Goal: Task Accomplishment & Management: Use online tool/utility

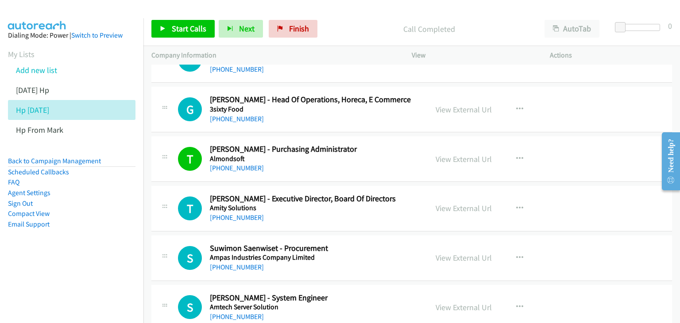
scroll to position [59, 0]
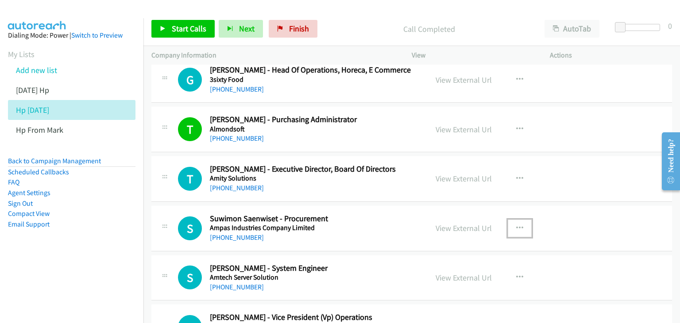
click at [516, 225] on icon "button" at bounding box center [519, 228] width 7 height 7
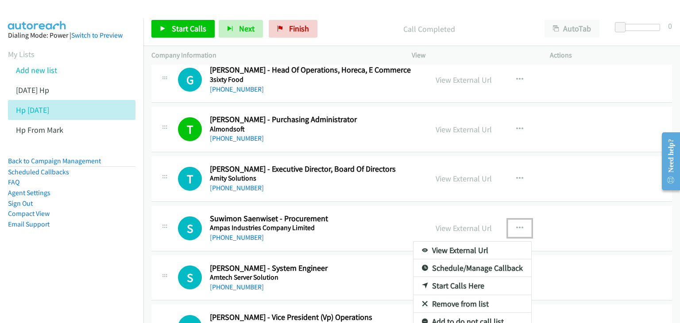
click at [492, 248] on link "View External Url" at bounding box center [472, 251] width 118 height 18
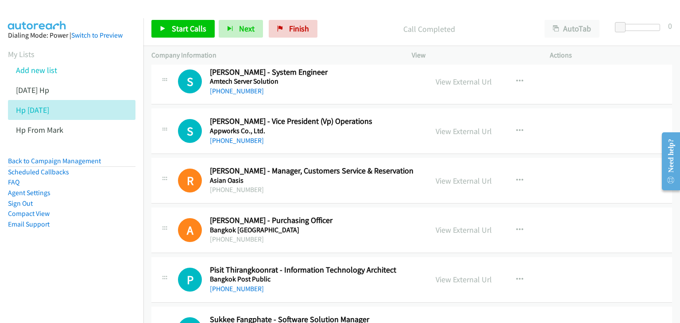
scroll to position [265, 0]
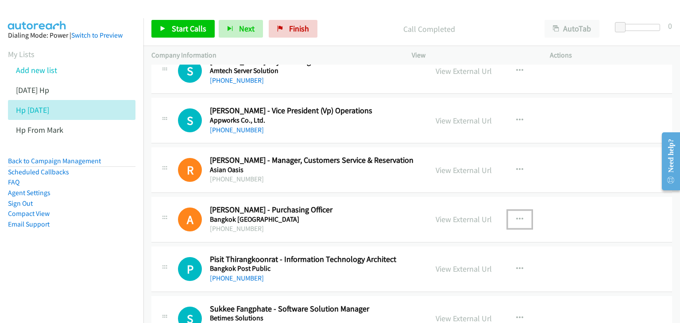
click at [516, 216] on icon "button" at bounding box center [519, 219] width 7 height 7
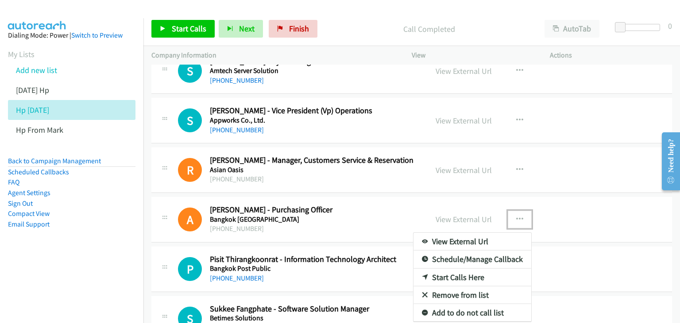
click at [494, 242] on link "View External Url" at bounding box center [472, 242] width 118 height 18
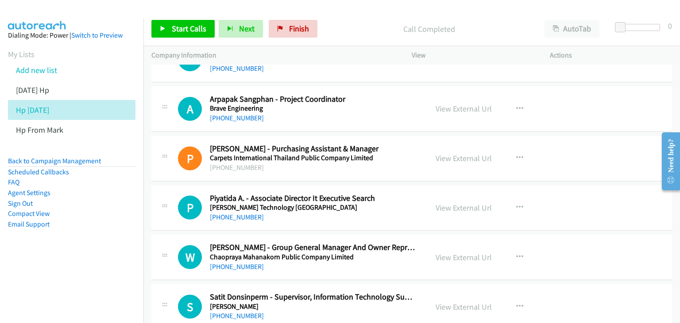
scroll to position [708, 0]
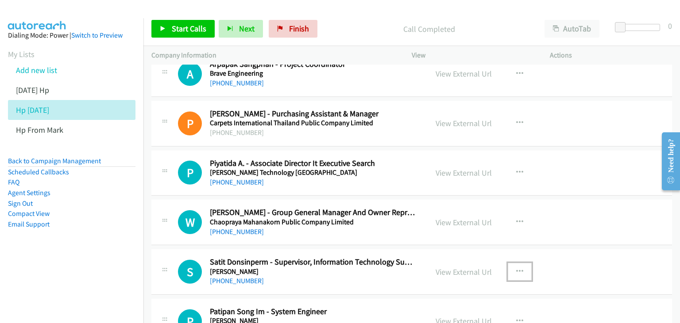
click at [518, 268] on icon "button" at bounding box center [519, 271] width 7 height 7
click at [464, 293] on link "View External Url" at bounding box center [472, 294] width 118 height 18
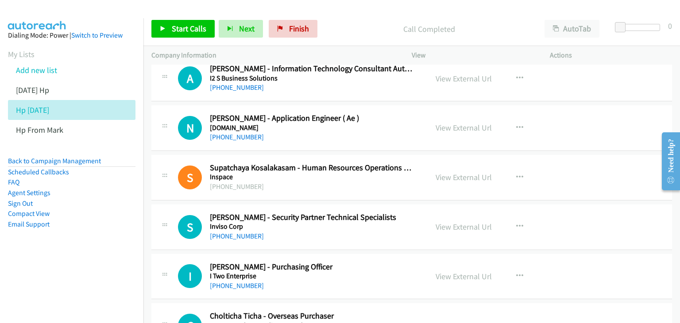
scroll to position [3008, 0]
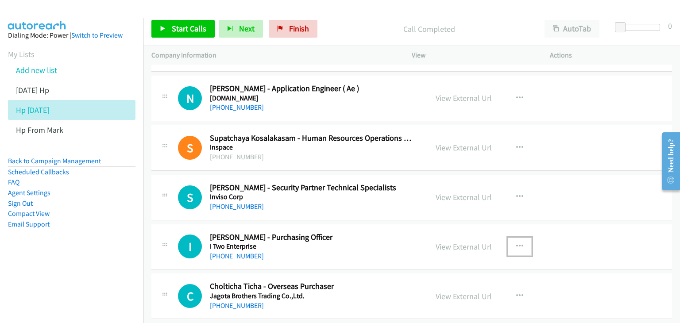
click at [518, 243] on icon "button" at bounding box center [519, 246] width 7 height 7
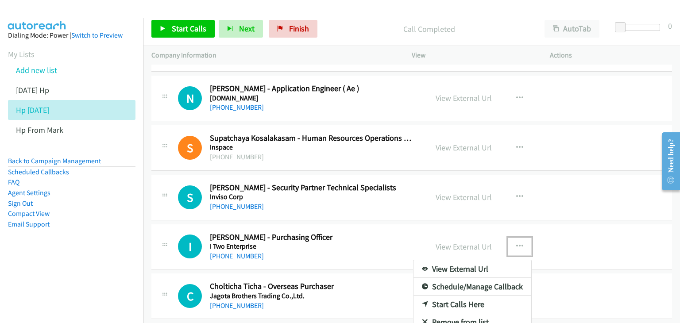
click at [460, 263] on link "View External Url" at bounding box center [472, 269] width 118 height 18
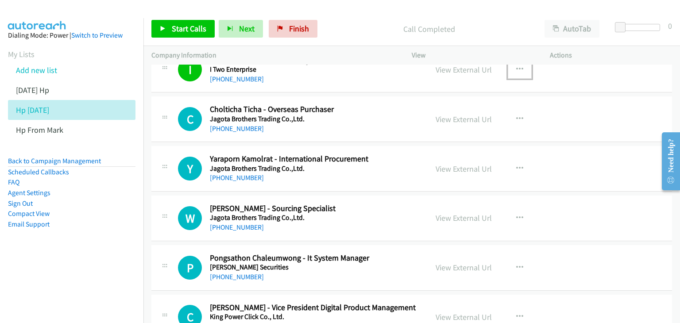
scroll to position [3214, 0]
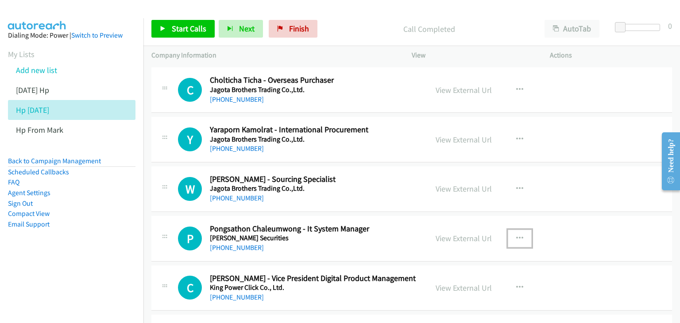
click at [516, 235] on icon "button" at bounding box center [519, 238] width 7 height 7
click at [0, 0] on div at bounding box center [0, 0] width 0 height 0
click at [517, 235] on icon "button" at bounding box center [519, 238] width 7 height 7
click at [0, 0] on div at bounding box center [0, 0] width 0 height 0
click at [517, 235] on icon "button" at bounding box center [519, 238] width 7 height 7
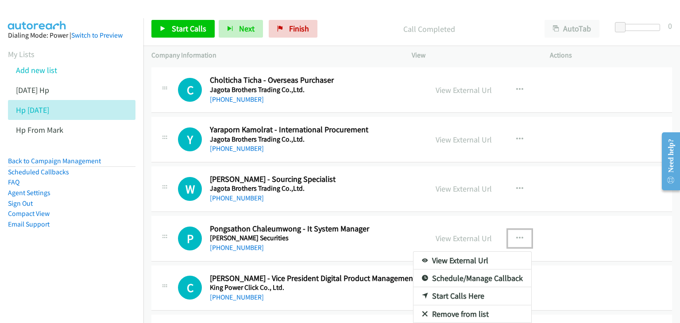
click at [462, 253] on link "View External Url" at bounding box center [472, 261] width 118 height 18
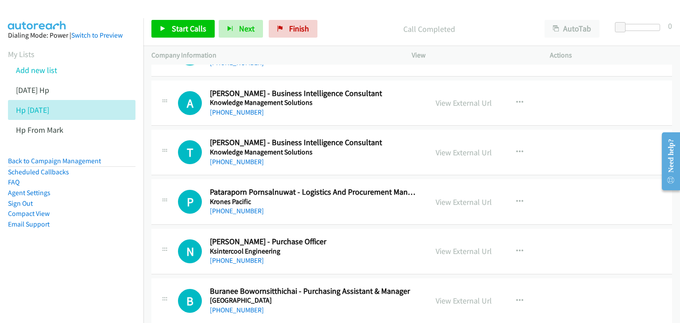
scroll to position [3657, 0]
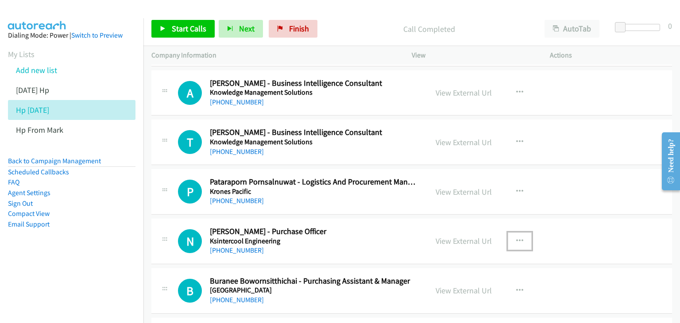
click at [518, 238] on icon "button" at bounding box center [519, 241] width 7 height 7
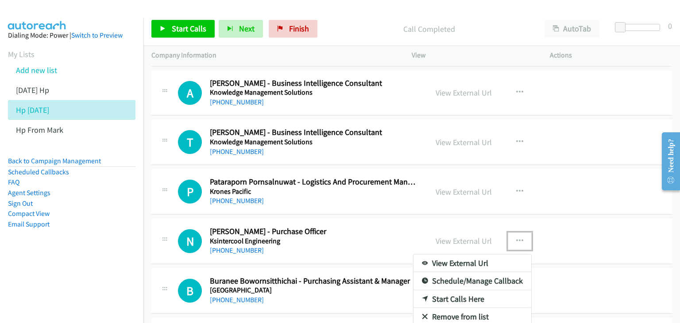
click at [487, 255] on link "View External Url" at bounding box center [472, 263] width 118 height 18
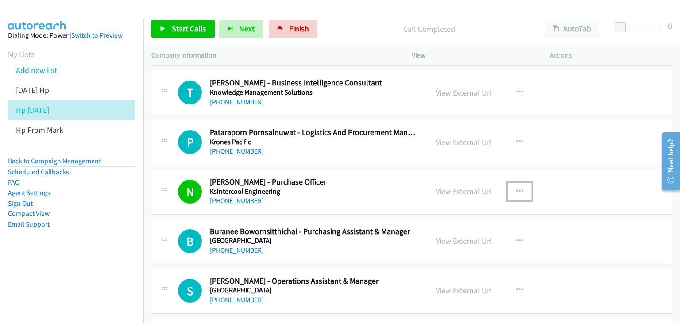
scroll to position [3745, 0]
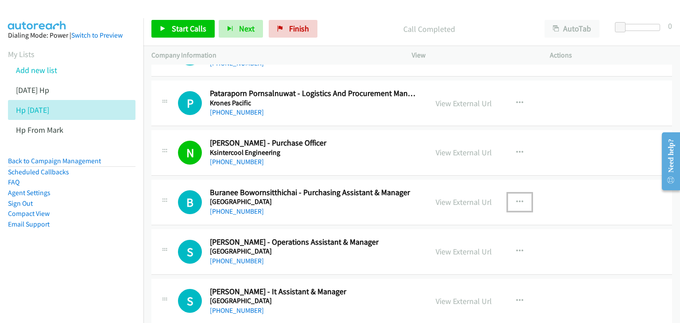
click at [516, 199] on icon "button" at bounding box center [519, 202] width 7 height 7
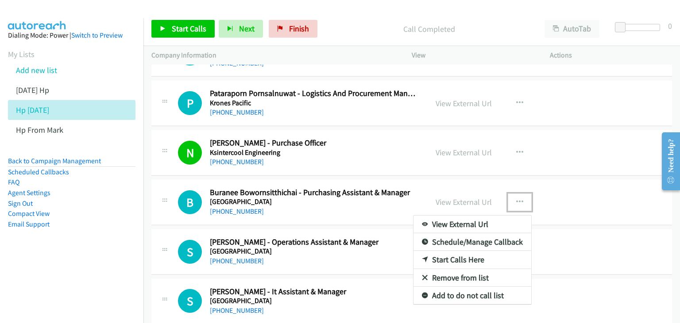
click at [488, 215] on link "View External Url" at bounding box center [472, 224] width 118 height 18
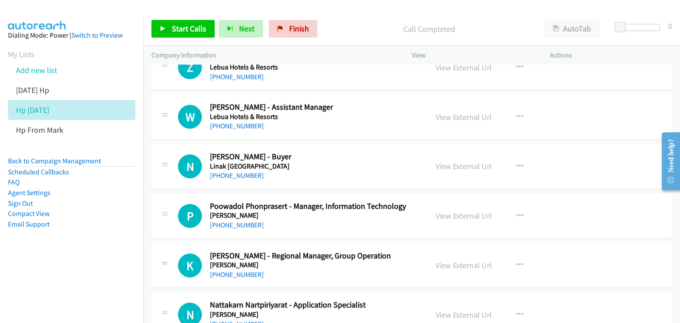
scroll to position [4276, 0]
click at [516, 212] on icon "button" at bounding box center [519, 215] width 7 height 7
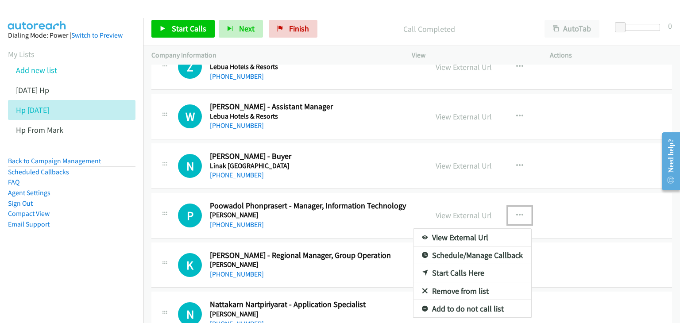
click at [488, 230] on link "View External Url" at bounding box center [472, 238] width 118 height 18
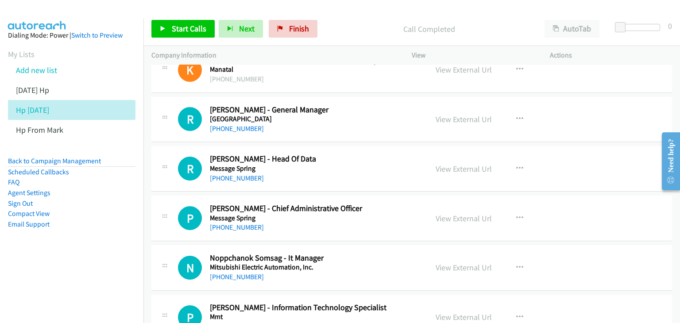
scroll to position [4748, 0]
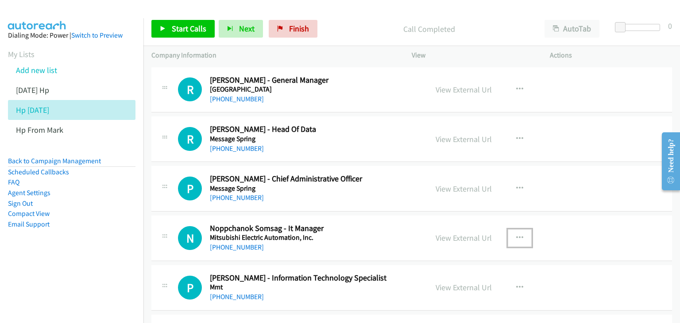
click at [517, 234] on icon "button" at bounding box center [519, 237] width 7 height 7
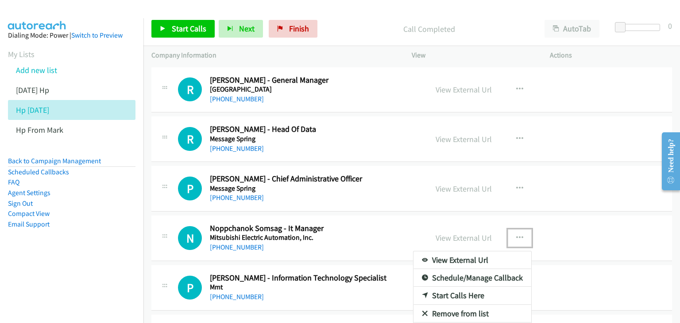
click at [492, 251] on link "View External Url" at bounding box center [472, 260] width 118 height 18
